Goal: Ask a question

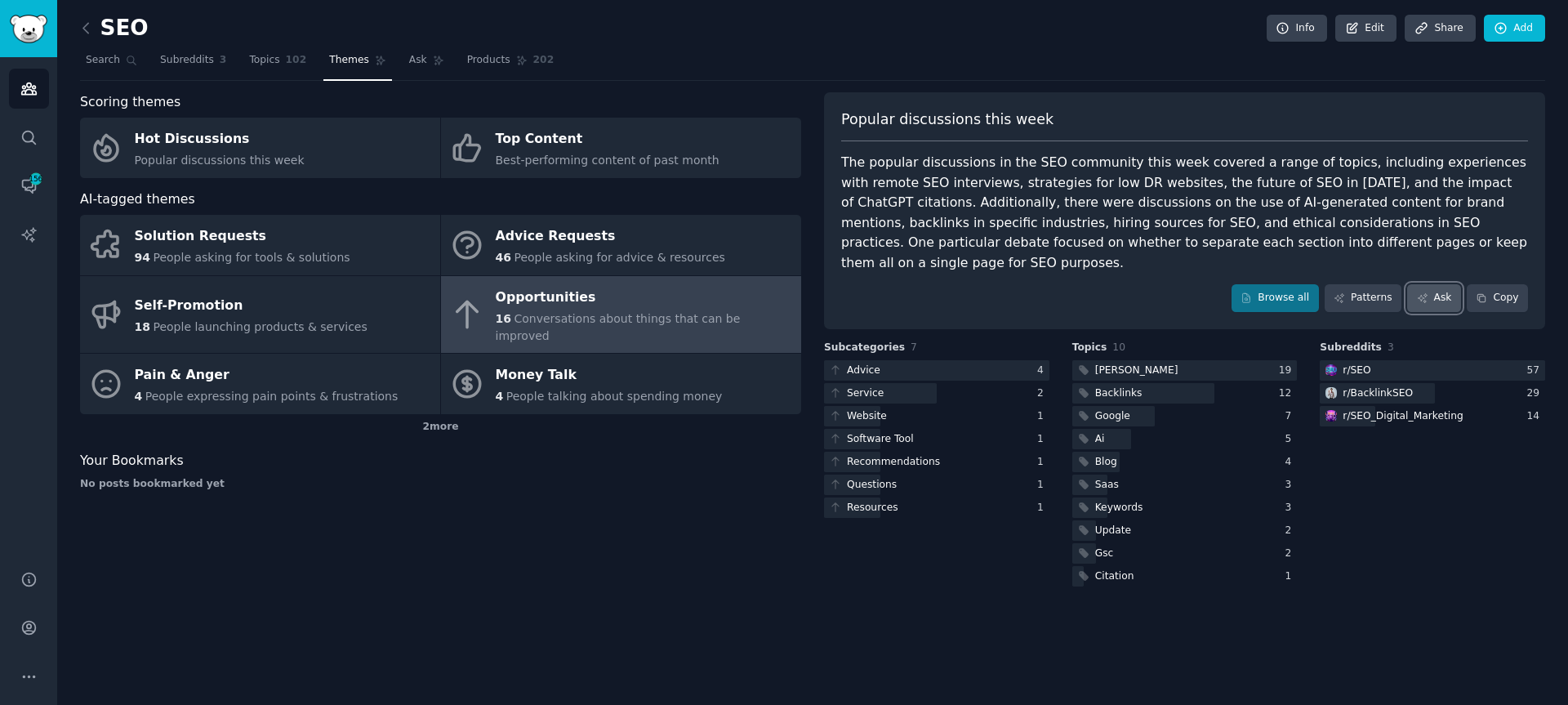
click at [1441, 284] on link "Ask" at bounding box center [1435, 298] width 54 height 28
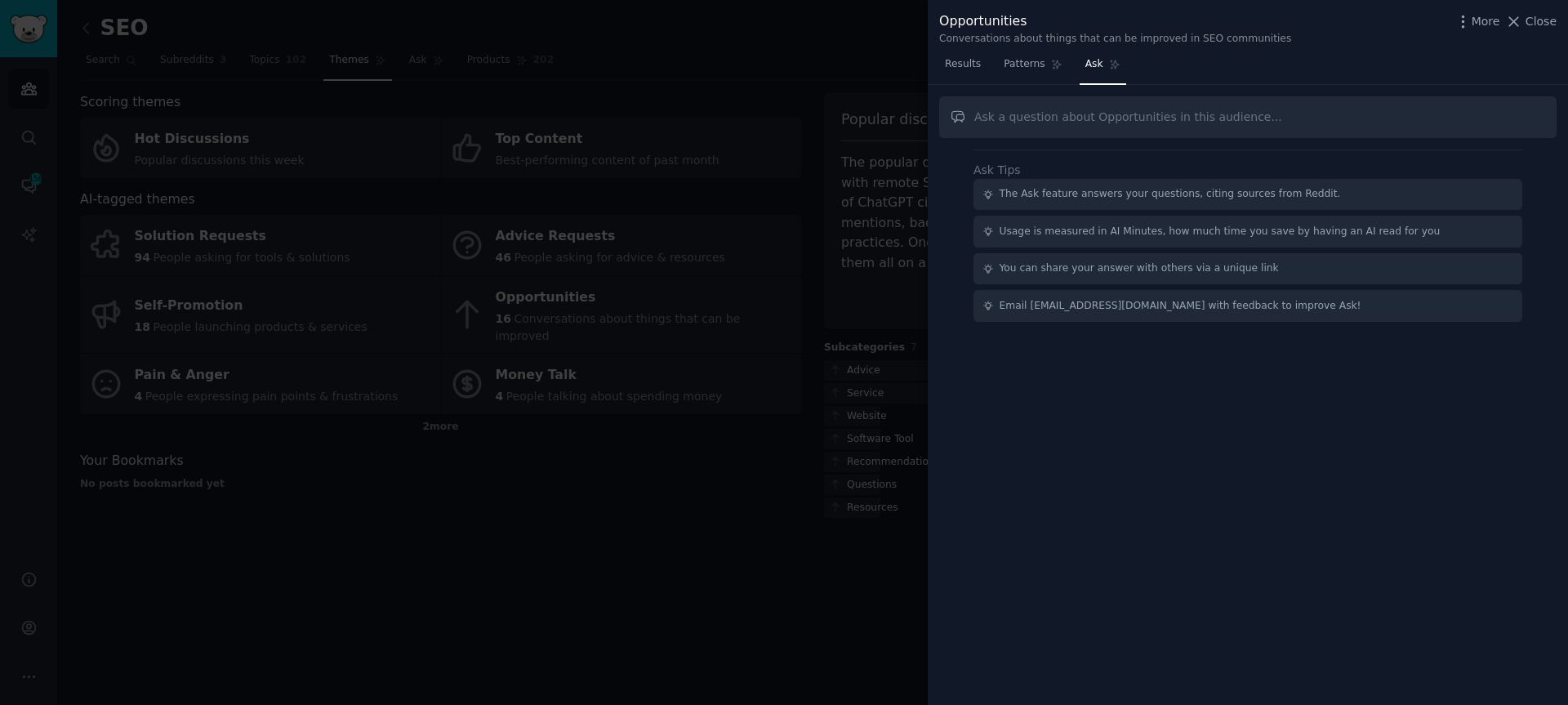
click at [1136, 114] on input "text" at bounding box center [1247, 116] width 617 height 41
type input "what tool SEO professional is missing"
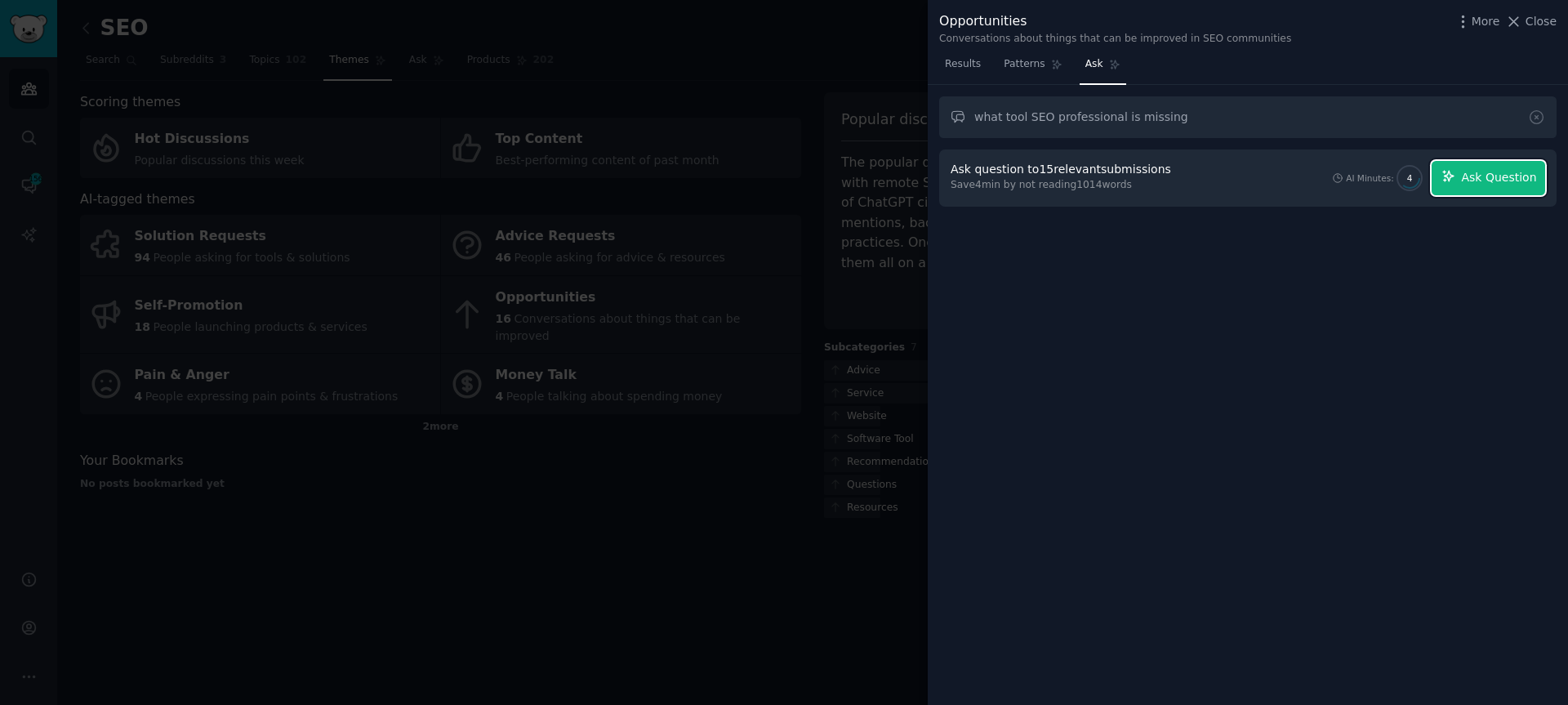
click at [1491, 171] on span "Ask Question" at bounding box center [1499, 178] width 75 height 17
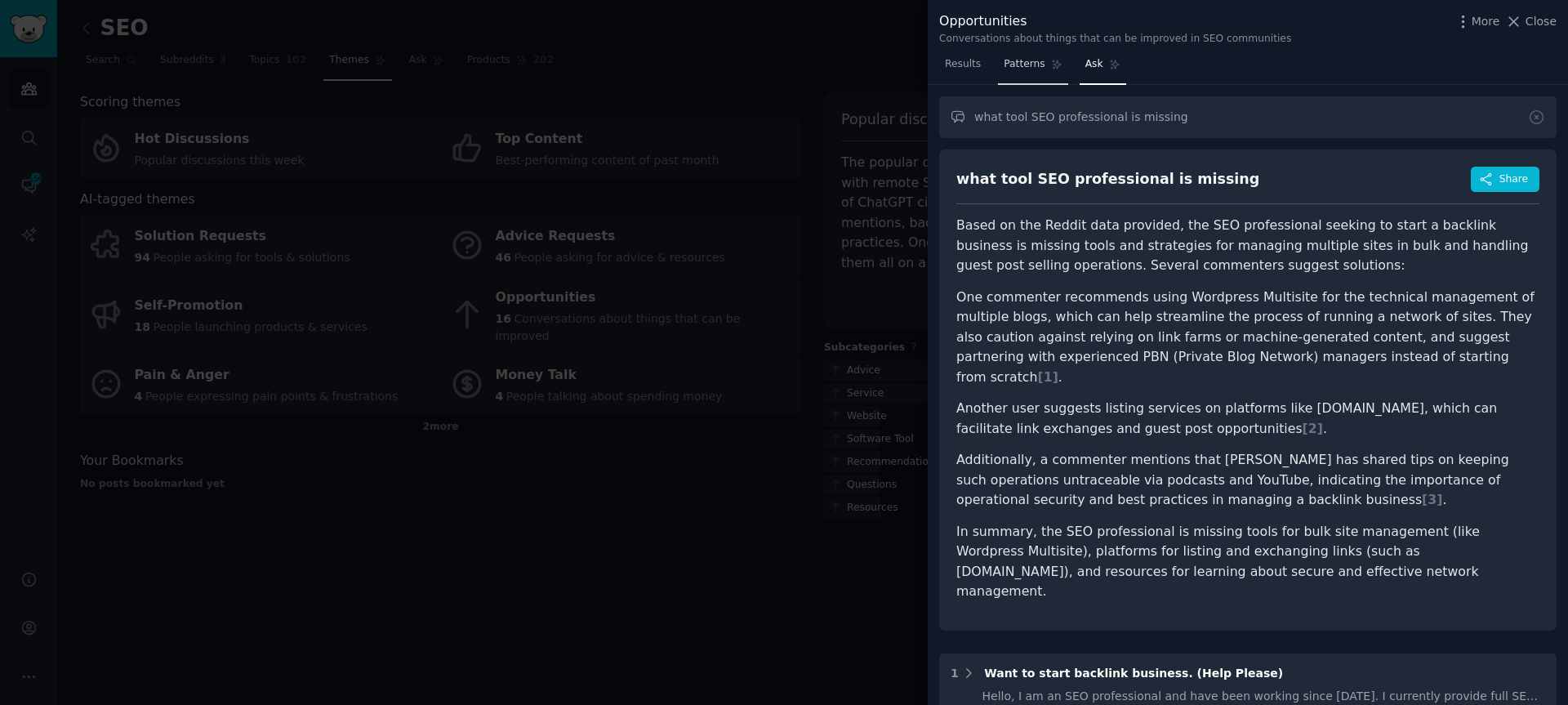
click at [1016, 68] on span "Patterns" at bounding box center [1024, 64] width 41 height 14
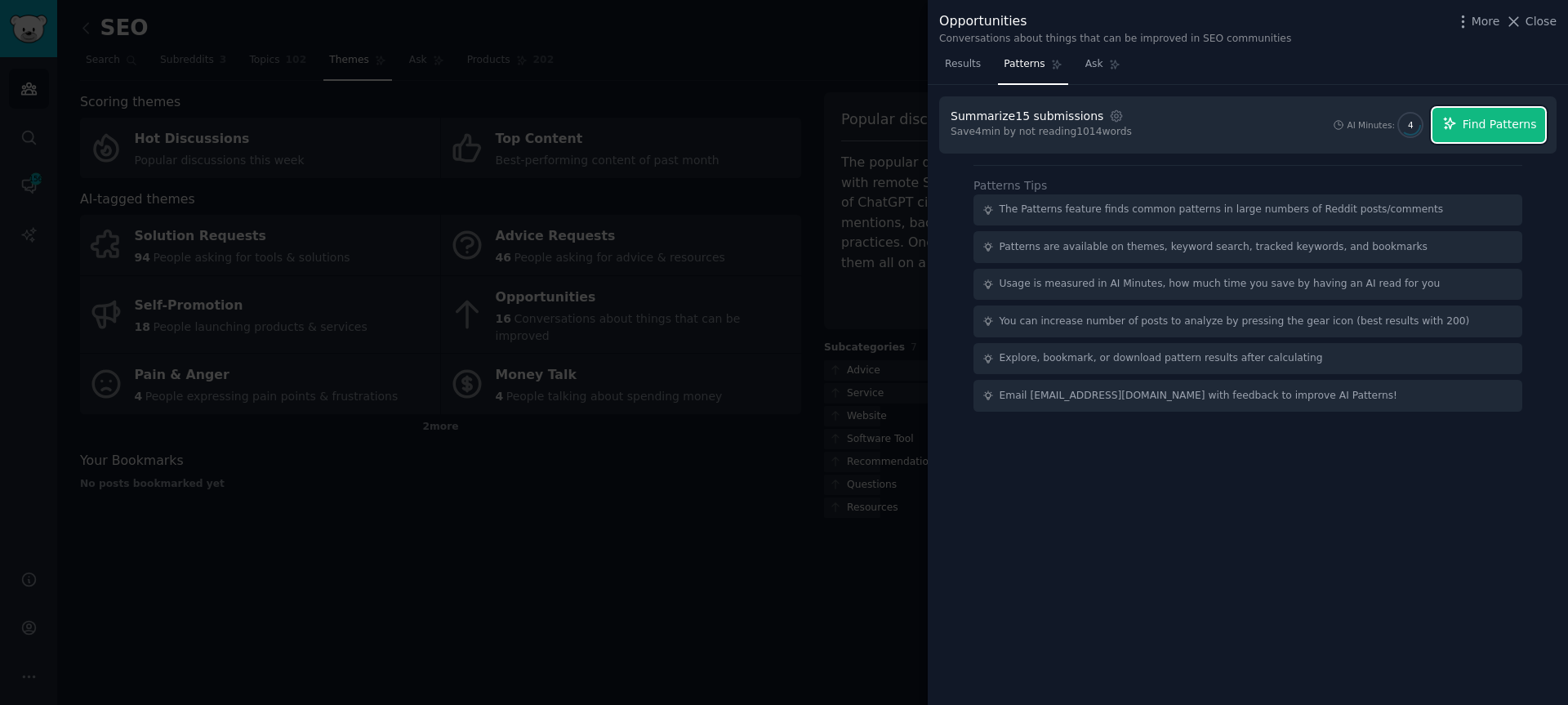
click at [1494, 123] on span "Find Patterns" at bounding box center [1500, 125] width 74 height 17
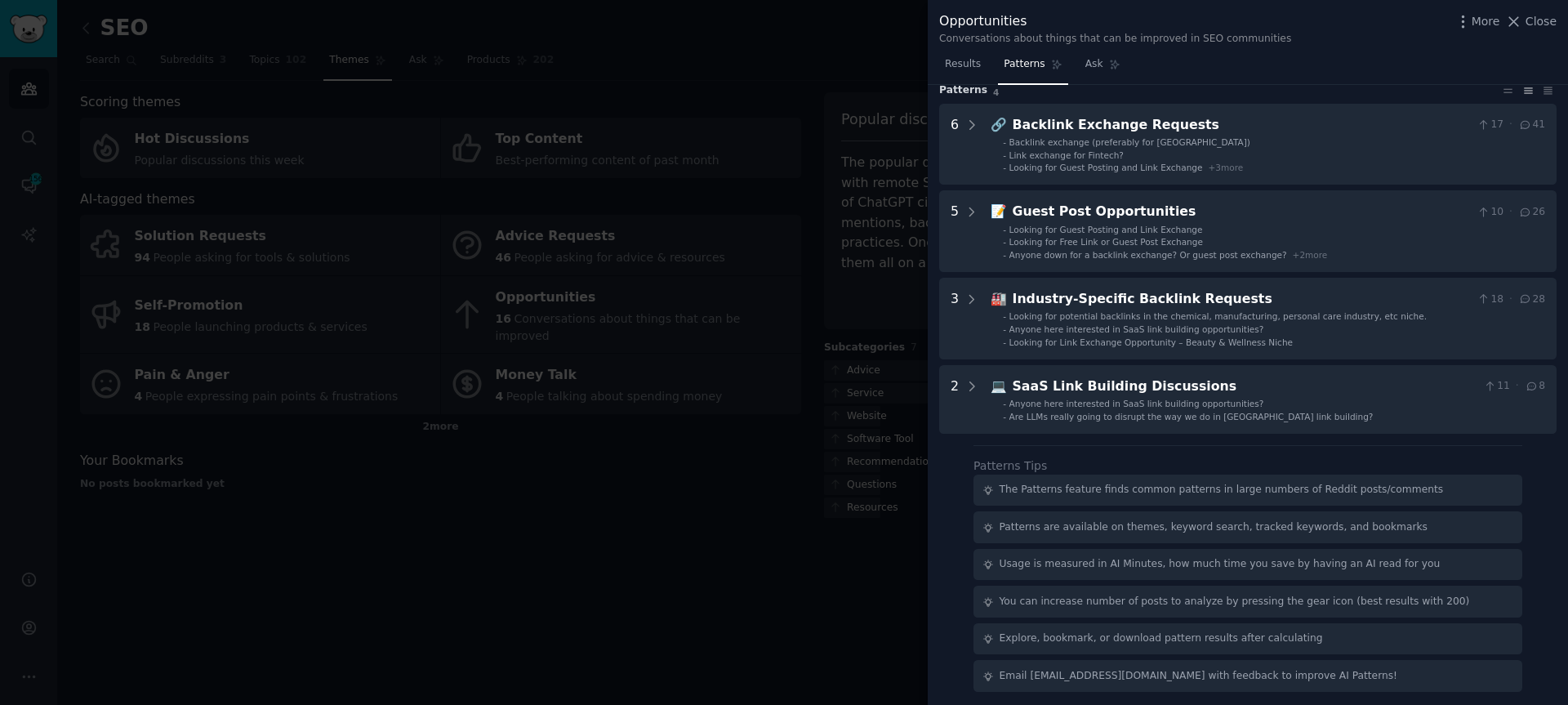
scroll to position [57, 0]
